Goal: Use online tool/utility: Use online tool/utility

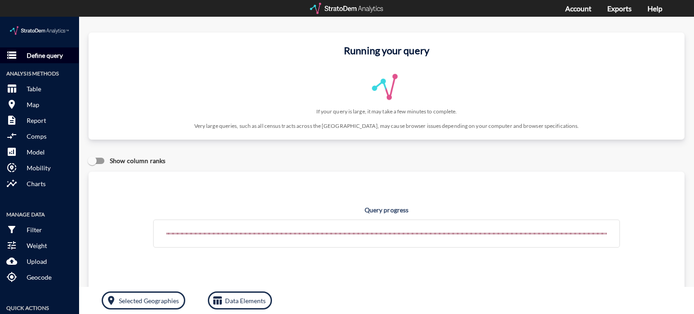
click p "Define query"
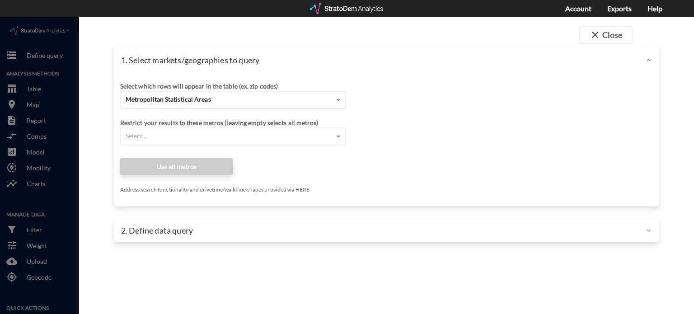
click span "Metropolitan Statistical Areas"
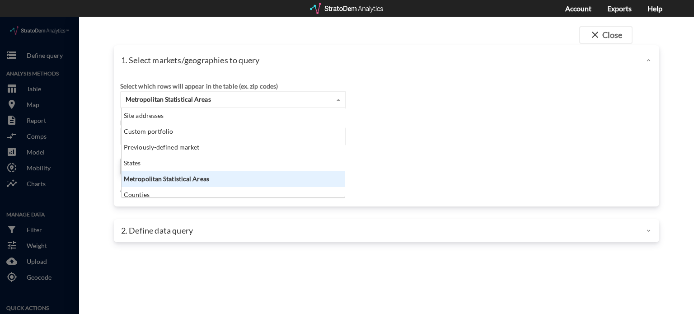
scroll to position [82, 218]
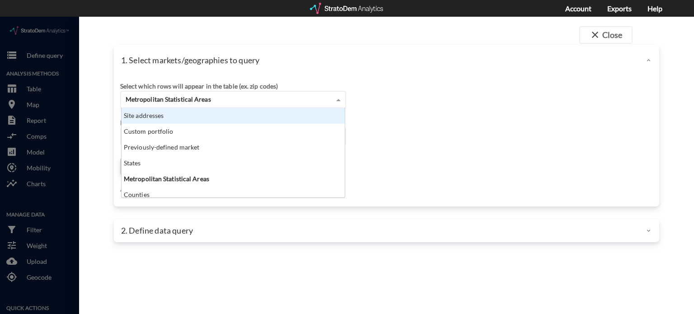
click div "Site addresses"
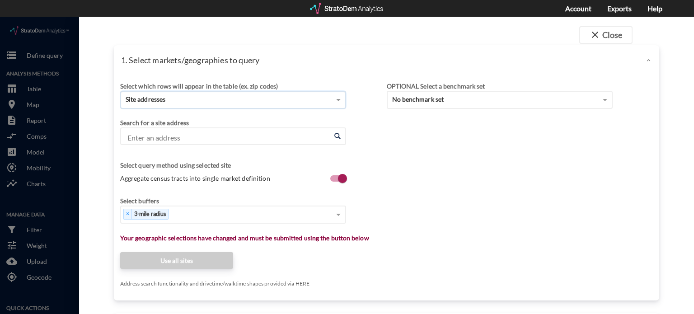
click input "Enter an address"
paste input "[STREET_ADDRESS]"
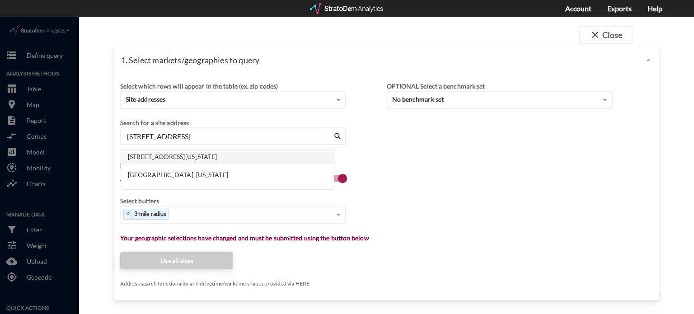
click li "[STREET_ADDRESS][US_STATE]"
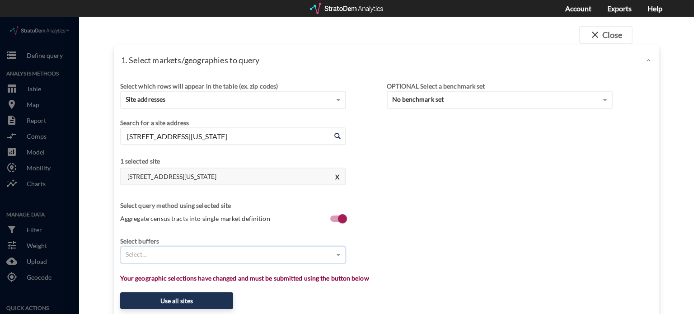
click div "Select..."
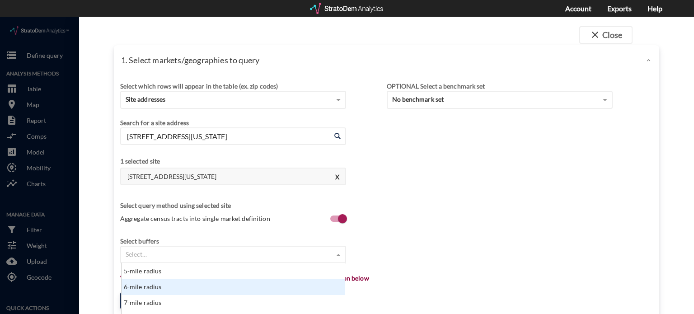
scroll to position [263, 0]
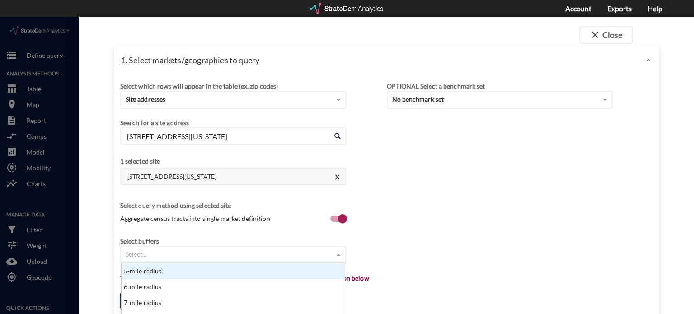
click div "5-mile radius"
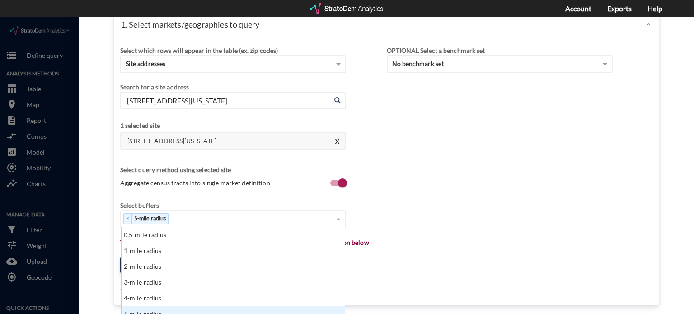
scroll to position [82, 218]
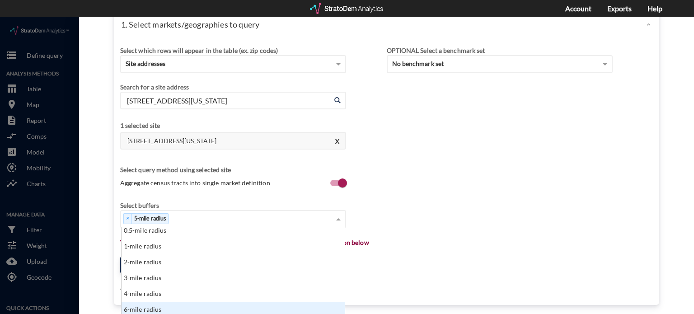
click input "[STREET_ADDRESS][US_STATE]"
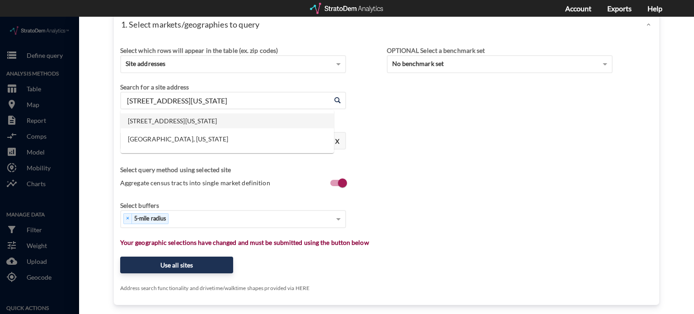
click input "[STREET_ADDRESS][US_STATE]"
paste input "[STREET_ADDRESS]"
click li "[STREET_ADDRESS][US_STATE]"
type input "[STREET_ADDRESS][US_STATE]"
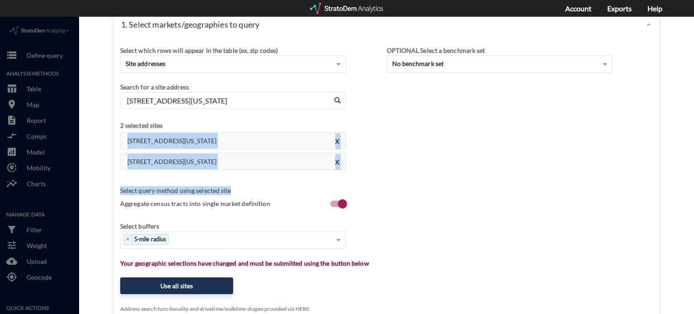
drag, startPoint x: 164, startPoint y: 102, endPoint x: 262, endPoint y: 167, distance: 117.5
click div "Search for a site address Enter an address [STREET_ADDRESS][US_STATE] Enter an …"
click div "Select query method using selected site Aggregate census tracts into single mar…"
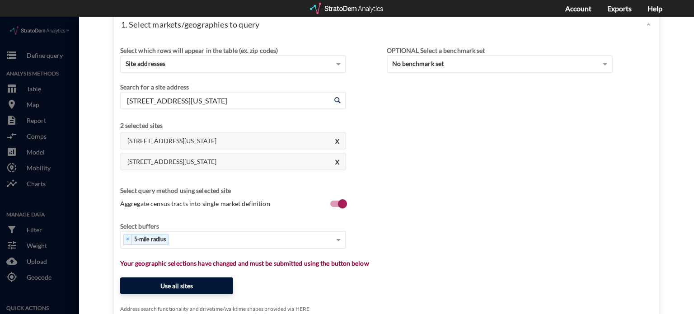
click button "Use all sites"
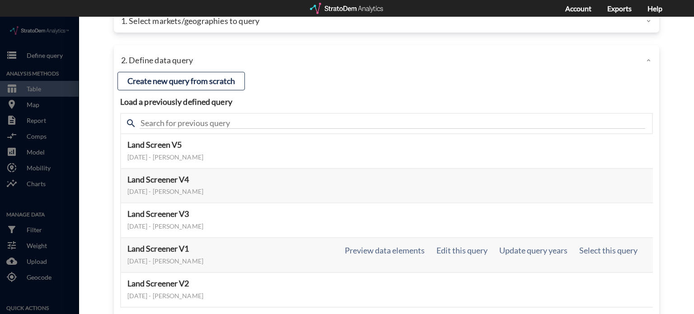
scroll to position [96, 0]
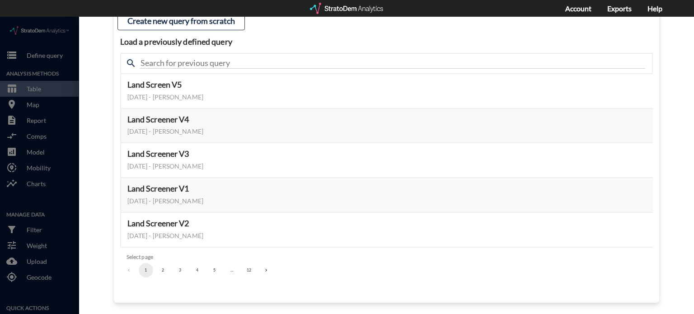
click button "2"
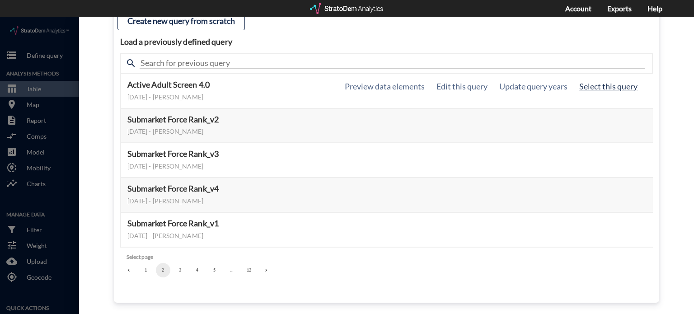
click button "Select this query"
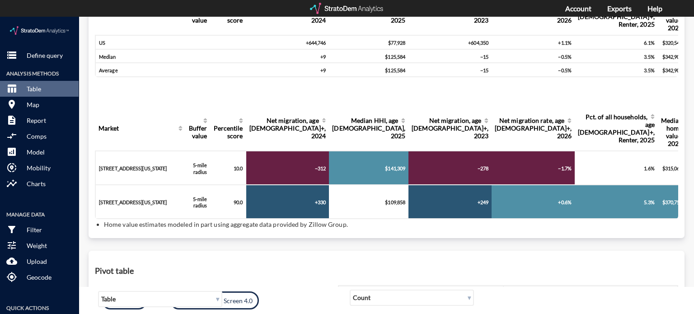
scroll to position [91, 0]
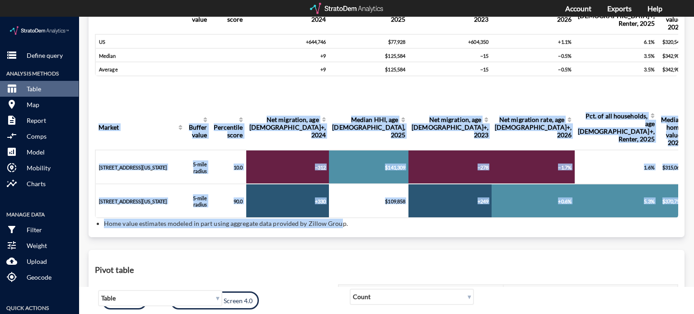
drag, startPoint x: 339, startPoint y: 218, endPoint x: 361, endPoint y: 218, distance: 22.1
click div "Query progress Aggregation Buffer value Percentile score Net migration, age [DE…"
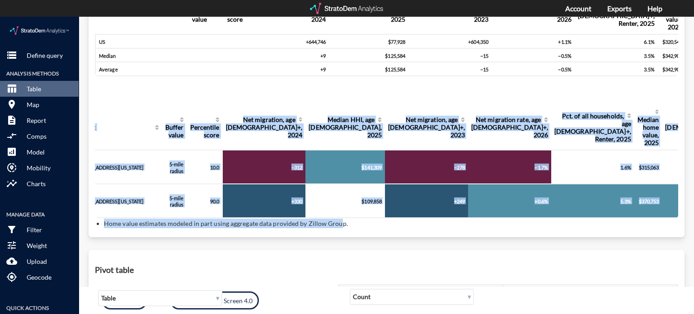
scroll to position [0, 22]
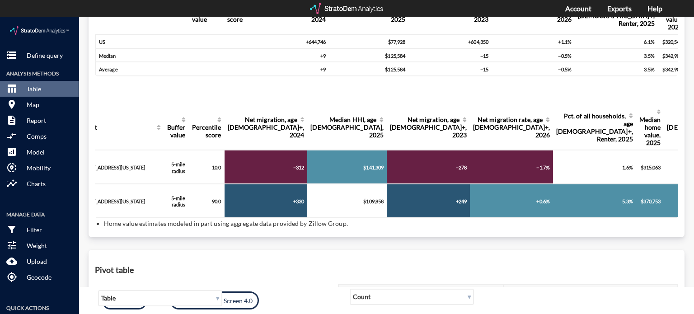
click div "Pivot table ▾ Table ▾ Count ↕ ↔ BUFFER ▾ BUFFER_VALUE ▾ CAGR of population, age…"
